Goal: Manage account settings

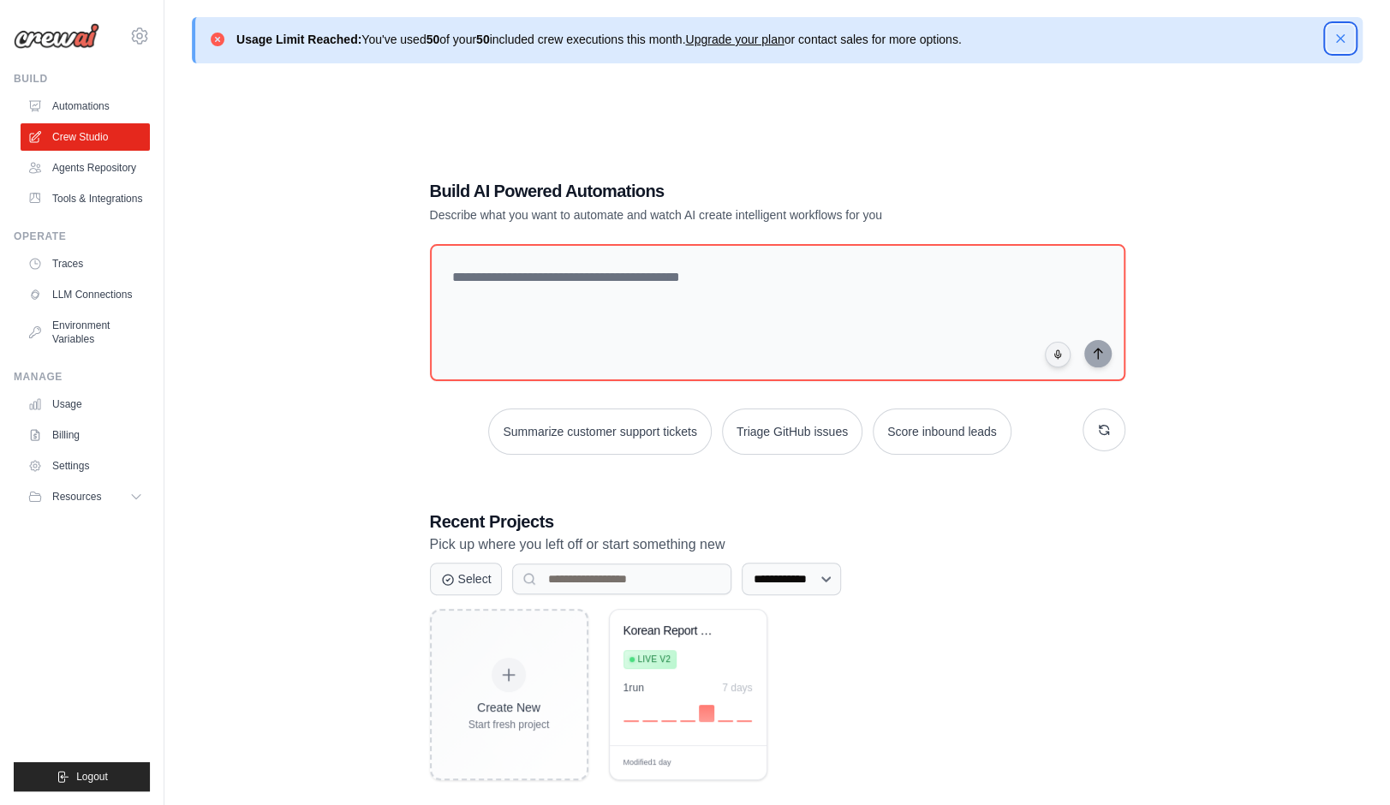
click at [1341, 42] on icon "button" at bounding box center [1340, 38] width 17 height 17
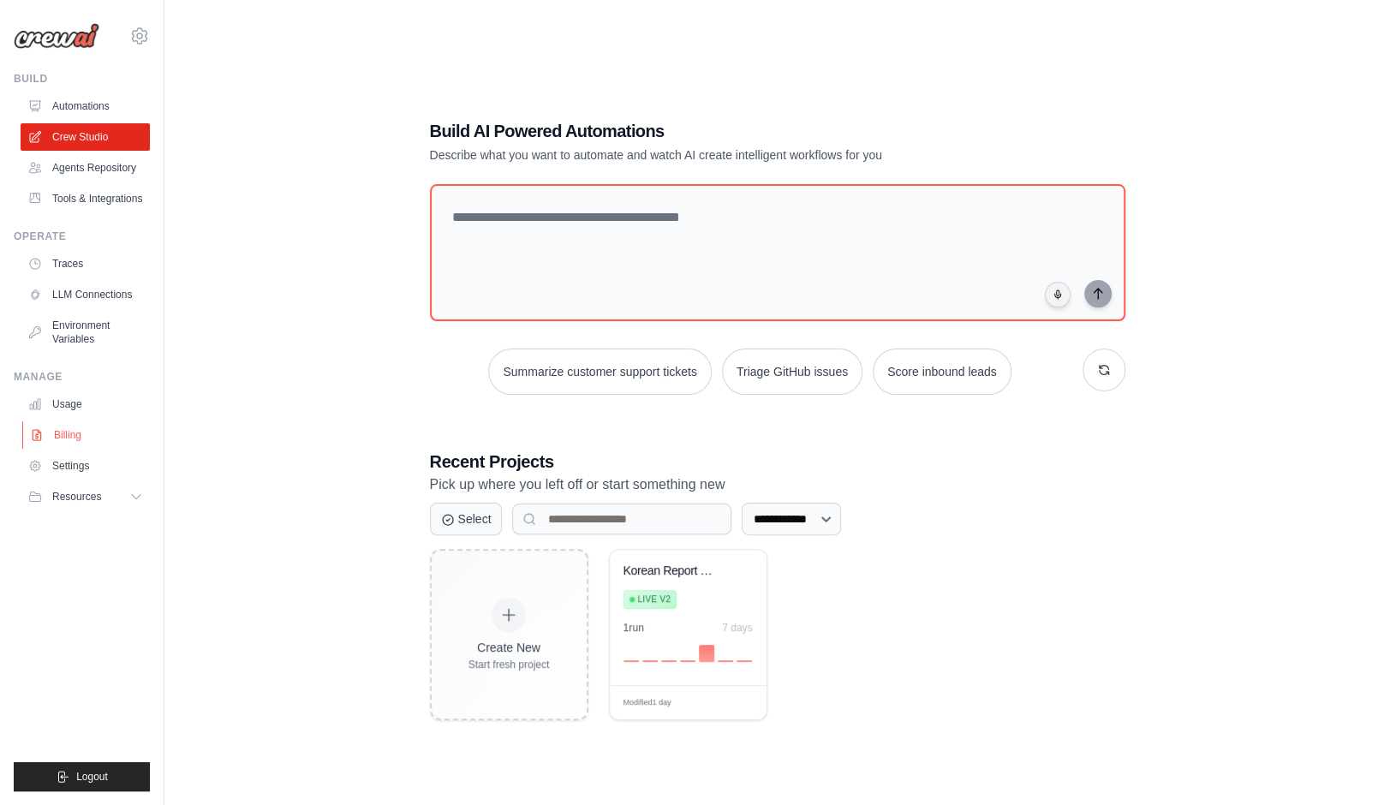
click at [84, 449] on link "Billing" at bounding box center [86, 434] width 129 height 27
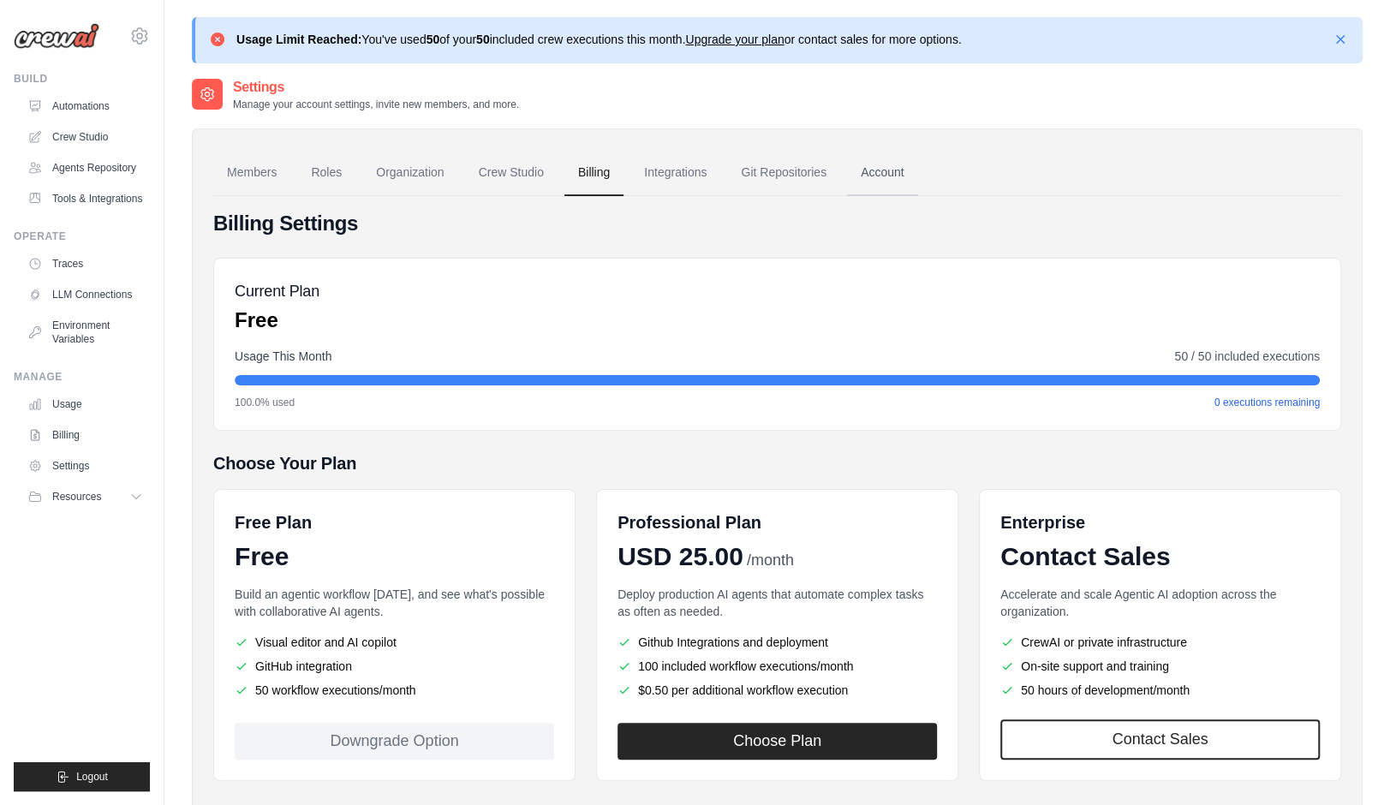
click at [918, 174] on link "Account" at bounding box center [882, 173] width 71 height 46
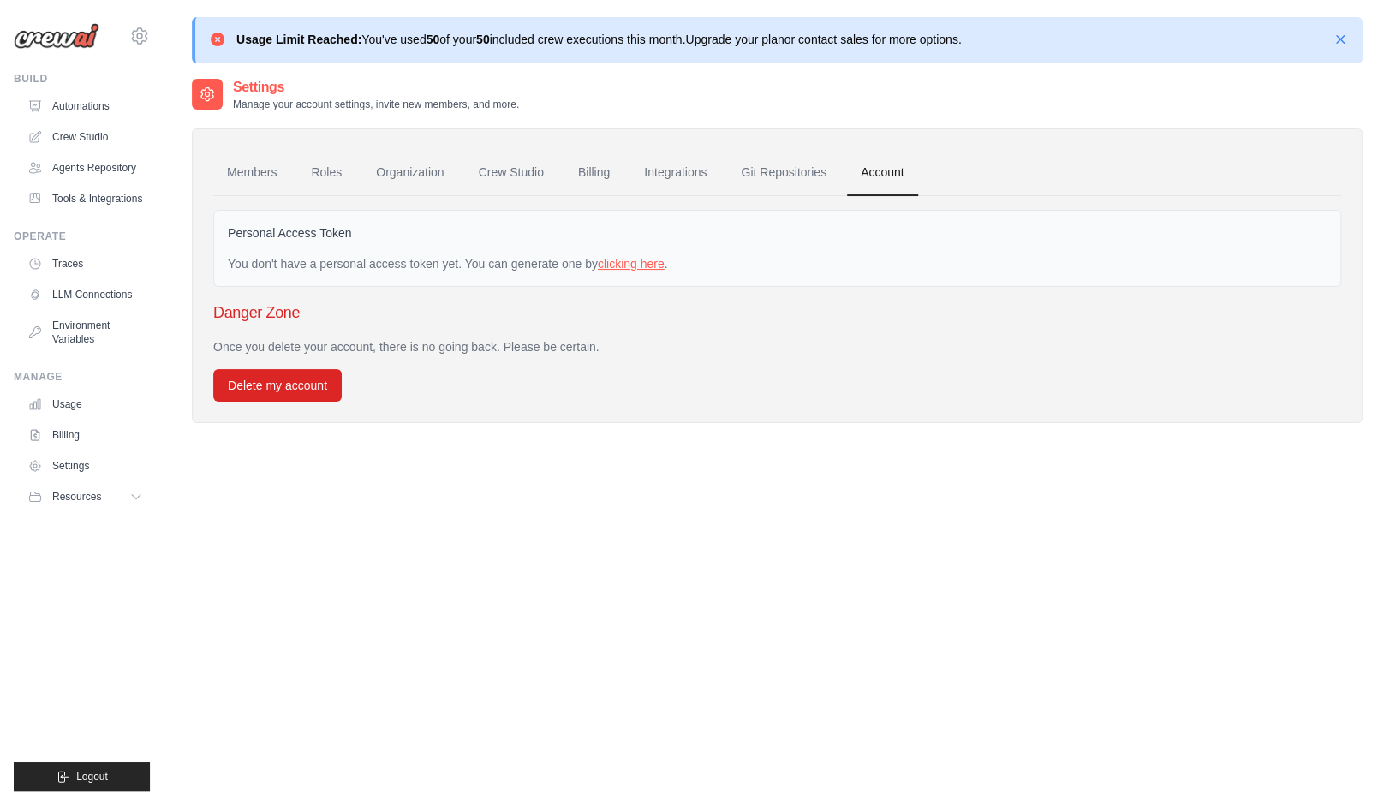
click at [665, 261] on link "clicking here" at bounding box center [631, 264] width 67 height 14
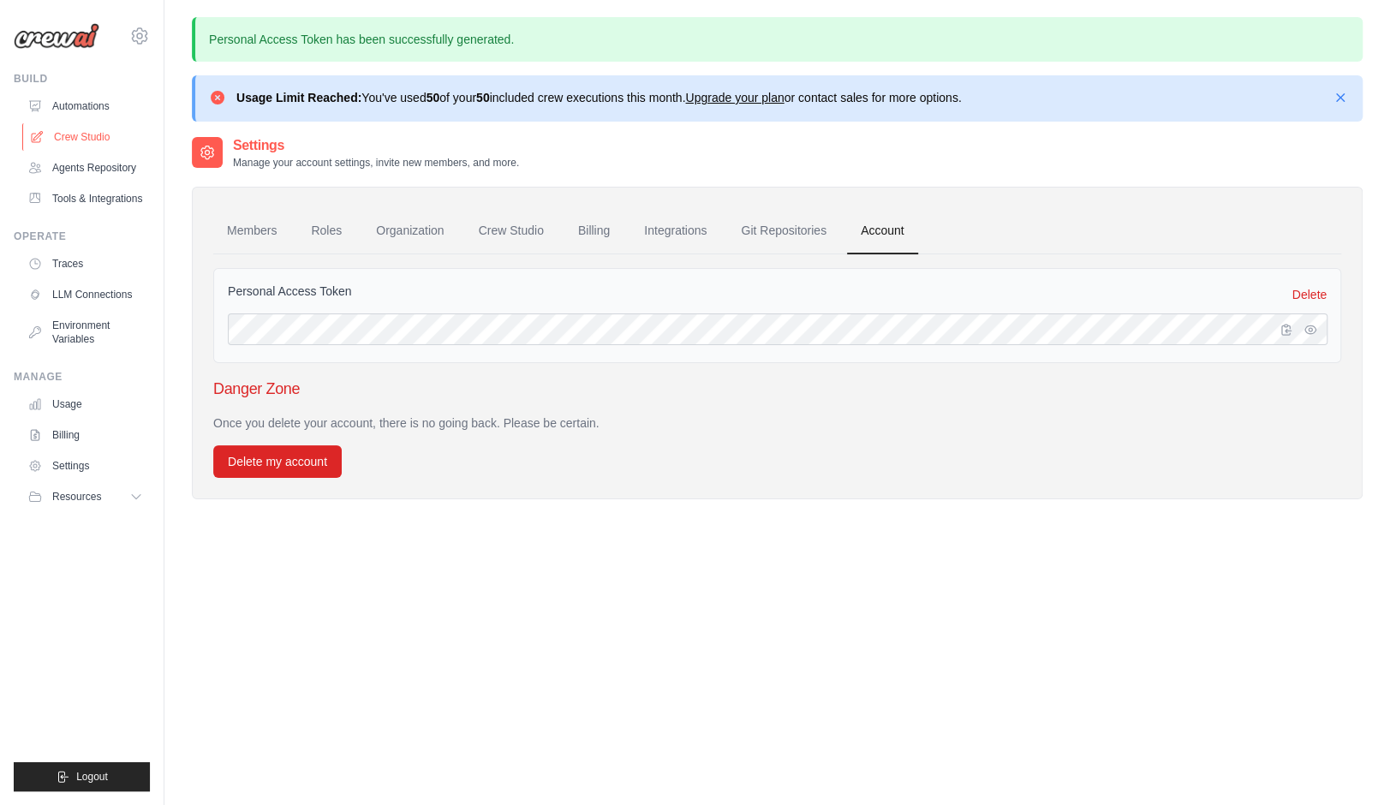
click at [104, 131] on link "Crew Studio" at bounding box center [86, 136] width 129 height 27
